Goal: Check status: Check status

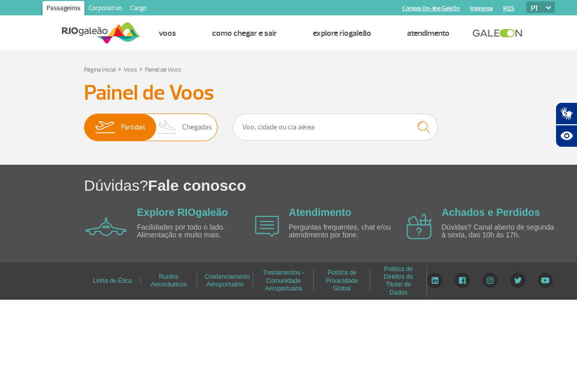
click at [202, 124] on span "Chegadas" at bounding box center [197, 127] width 30 height 27
click at [84, 122] on input "Partidas Chegadas" at bounding box center [84, 122] width 0 height 0
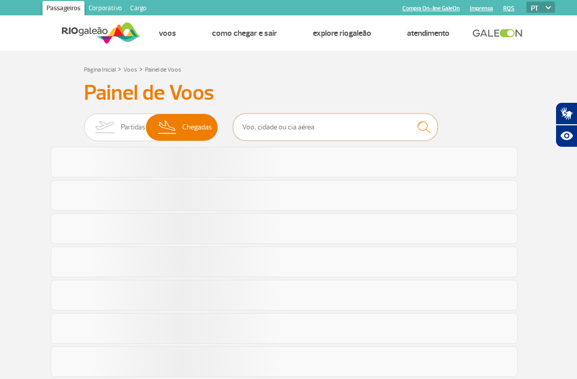
click at [259, 130] on input "text" at bounding box center [335, 127] width 205 height 27
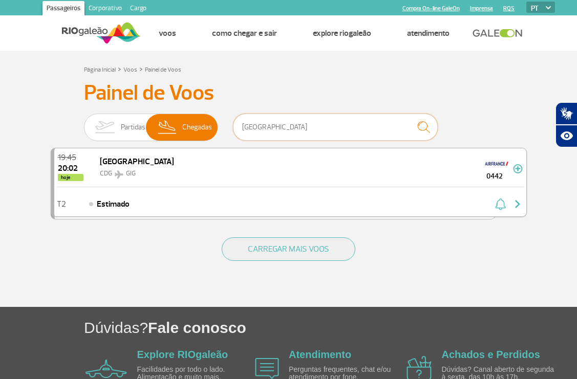
type input "[GEOGRAPHIC_DATA]"
click at [517, 203] on img "button" at bounding box center [517, 204] width 12 height 12
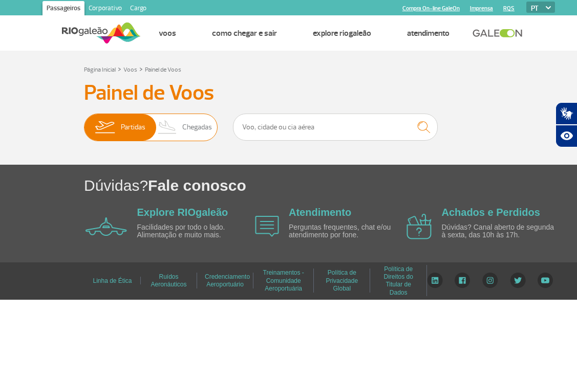
click at [192, 131] on span "Chegadas" at bounding box center [197, 127] width 30 height 27
click at [84, 122] on input "Partidas Chegadas" at bounding box center [84, 122] width 0 height 0
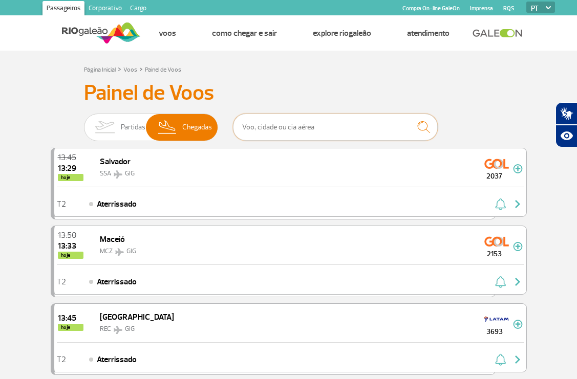
click at [266, 129] on input "text" at bounding box center [335, 127] width 205 height 27
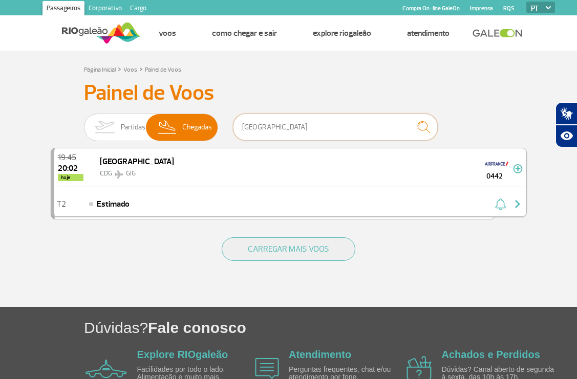
type input "[GEOGRAPHIC_DATA]"
click at [492, 166] on img at bounding box center [496, 164] width 25 height 16
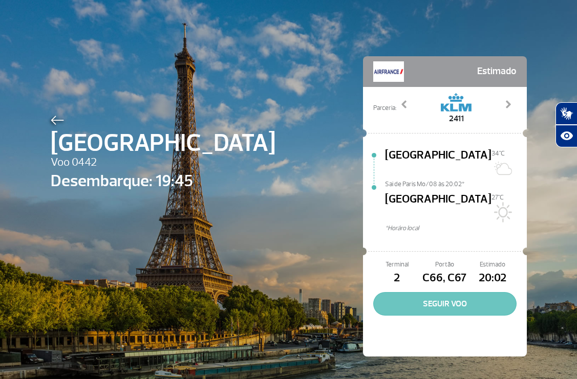
click at [447, 292] on button "SEGUIR VOO" at bounding box center [444, 304] width 143 height 24
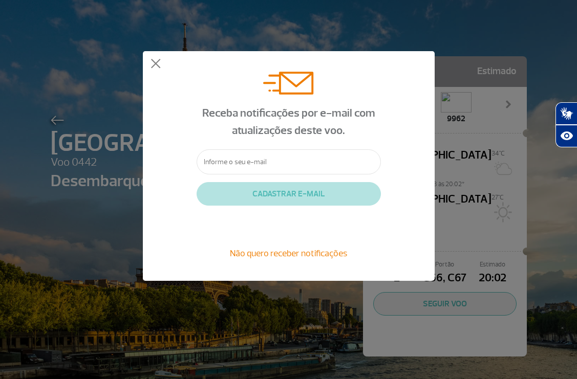
click at [218, 160] on input "text" at bounding box center [288, 161] width 184 height 25
click at [298, 222] on form "Receba notificações por e-mail com atualizações deste voo. CADASTRAR E-MAIL Não…" at bounding box center [288, 165] width 184 height 209
click at [153, 62] on button at bounding box center [155, 64] width 10 height 10
